Goal: Task Accomplishment & Management: Manage account settings

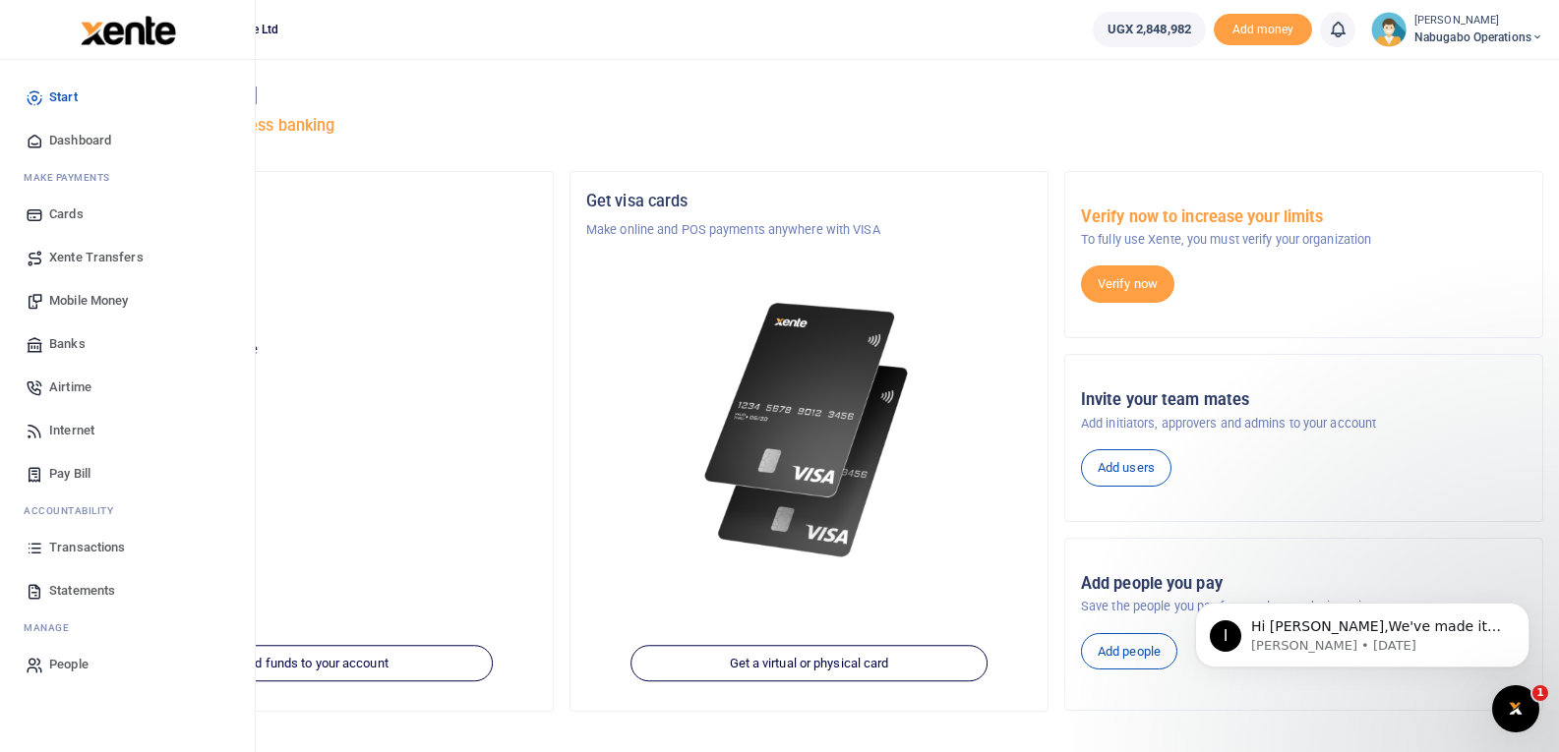
click at [65, 537] on link "Transactions" at bounding box center [127, 547] width 223 height 43
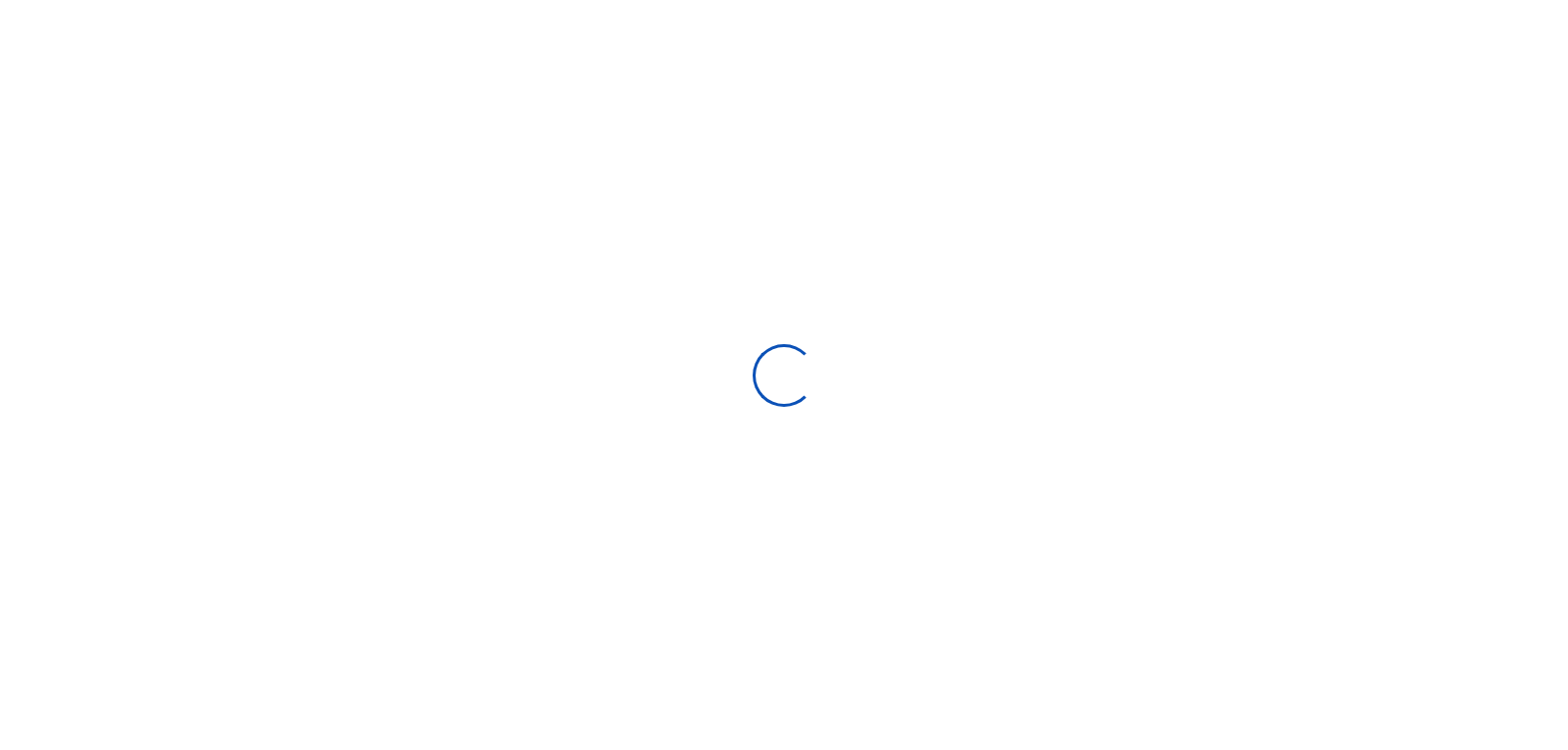
select select
type input "[DATE] - [DATE]"
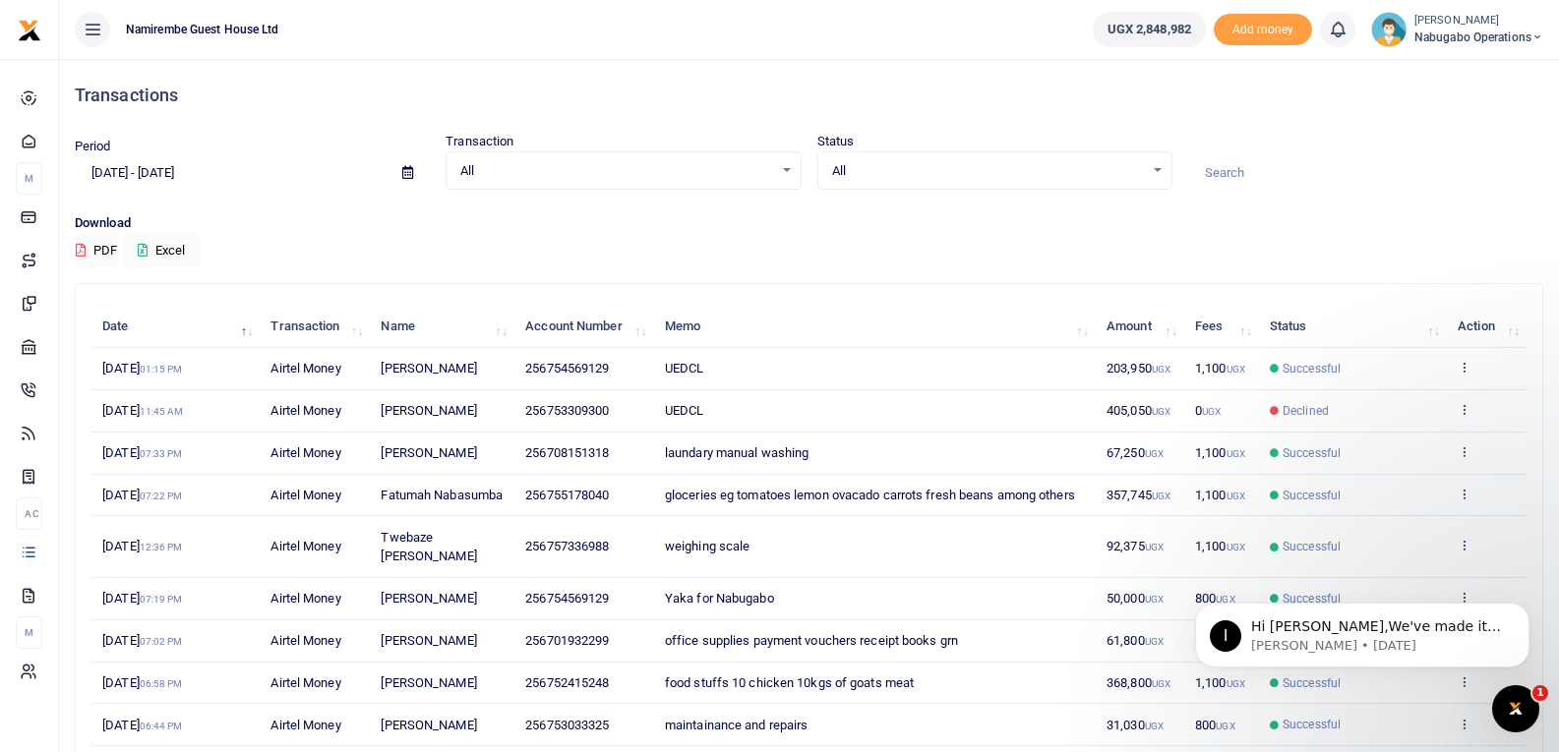
click at [1382, 20] on img at bounding box center [1388, 29] width 35 height 35
click at [1436, 136] on link "Logout" at bounding box center [1466, 144] width 155 height 28
